Goal: Check status: Check status

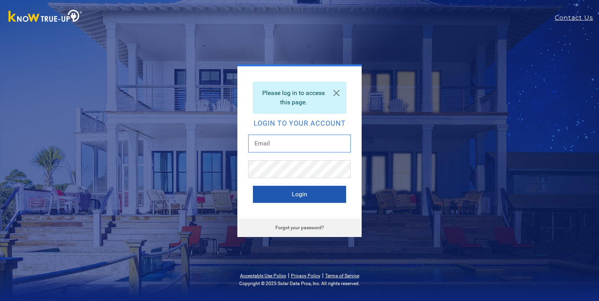
type input "[EMAIL_ADDRESS][DOMAIN_NAME]"
click at [295, 198] on button "Login" at bounding box center [299, 194] width 93 height 17
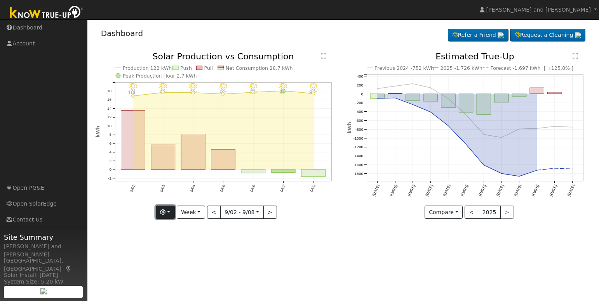
click at [167, 208] on button "button" at bounding box center [165, 212] width 19 height 13
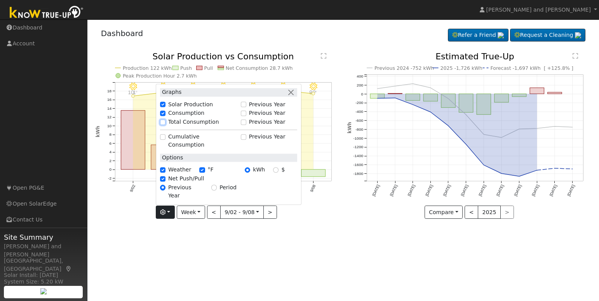
click at [165, 125] on input "Total Consumption" at bounding box center [162, 122] width 5 height 5
checkbox input "true"
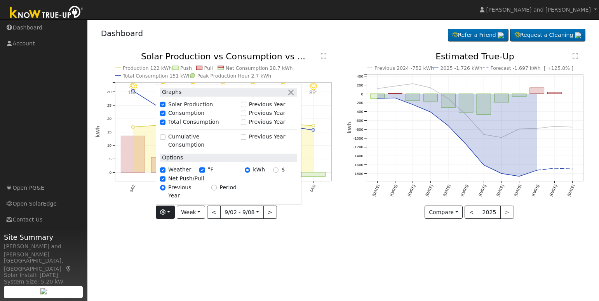
click at [327, 223] on div "9/08 - Clear 89° 9/07 - Clear 89° 9/06 - Clear 93° 9/05 - Clear 92° 9/04 - Clea…" at bounding box center [217, 141] width 252 height 178
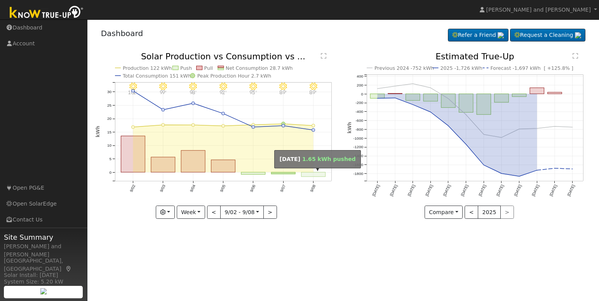
click at [316, 173] on rect "onclick=""" at bounding box center [313, 174] width 24 height 4
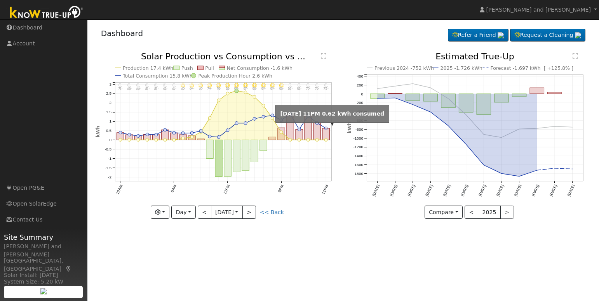
drag, startPoint x: 325, startPoint y: 128, endPoint x: 329, endPoint y: 129, distance: 4.7
click at [325, 129] on icon "11PM - Clear 73° 10PM - Clear 76° 9PM - MostlyClear 79° 8PM - Clear 81° 7PM - C…" at bounding box center [217, 135] width 243 height 167
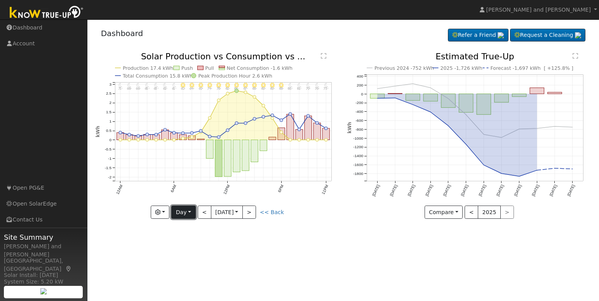
click at [182, 214] on button "Day" at bounding box center [183, 212] width 24 height 13
click at [187, 247] on link "Month" at bounding box center [199, 250] width 54 height 11
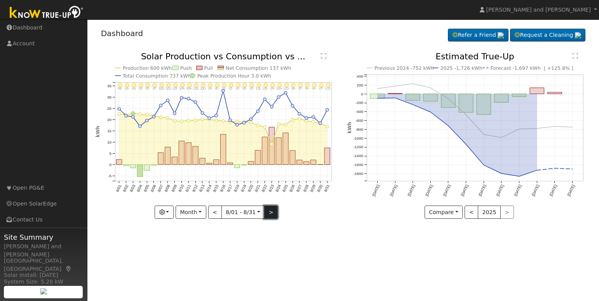
click at [266, 210] on button ">" at bounding box center [271, 212] width 14 height 13
type input "2025-09-01"
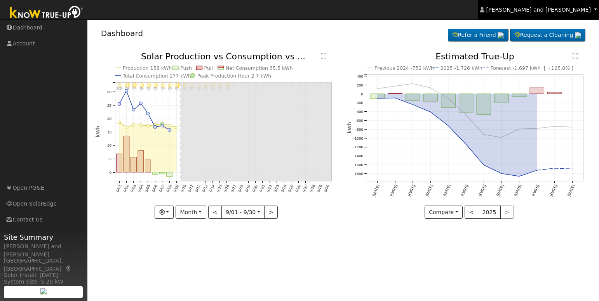
click at [565, 9] on span "Michael and Connie Harris" at bounding box center [538, 10] width 104 height 6
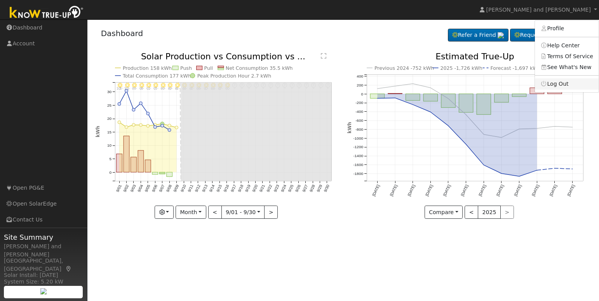
click at [552, 86] on link "Log Out" at bounding box center [567, 83] width 64 height 11
